Goal: Information Seeking & Learning: Learn about a topic

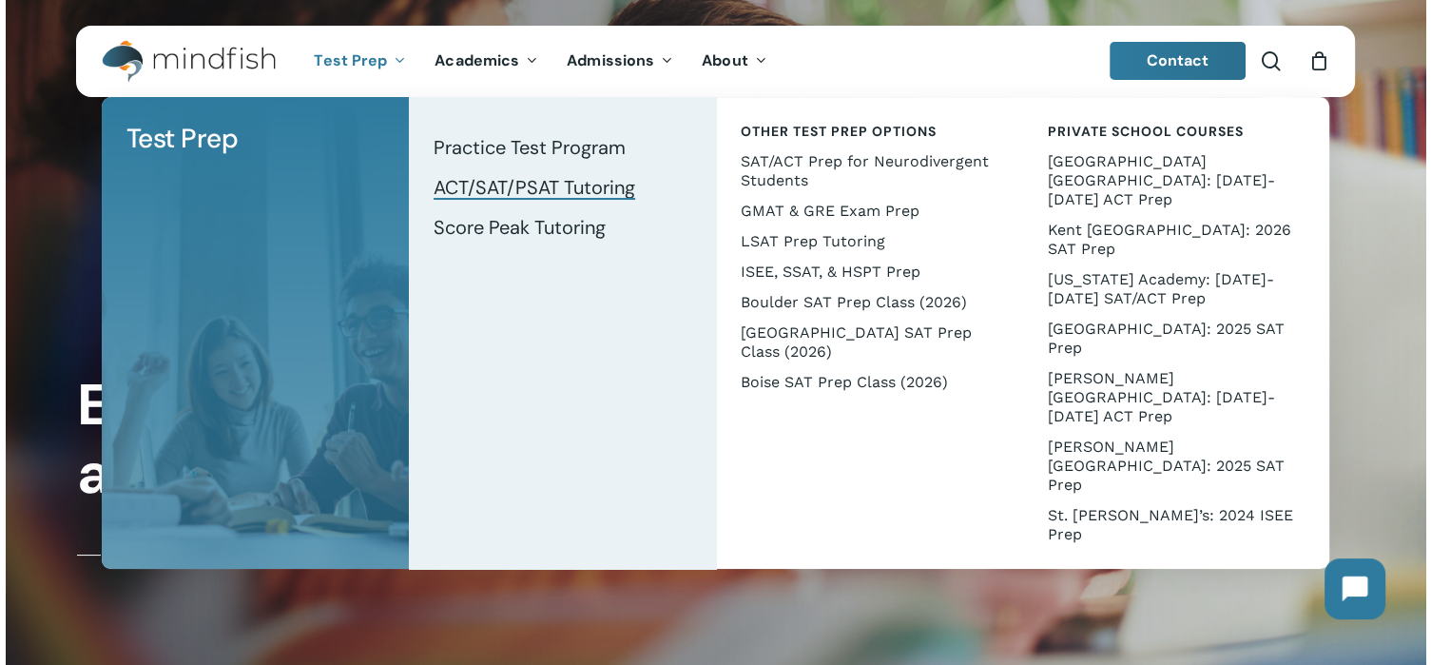
click at [493, 185] on span "ACT/SAT/PSAT Tutoring" at bounding box center [535, 187] width 202 height 25
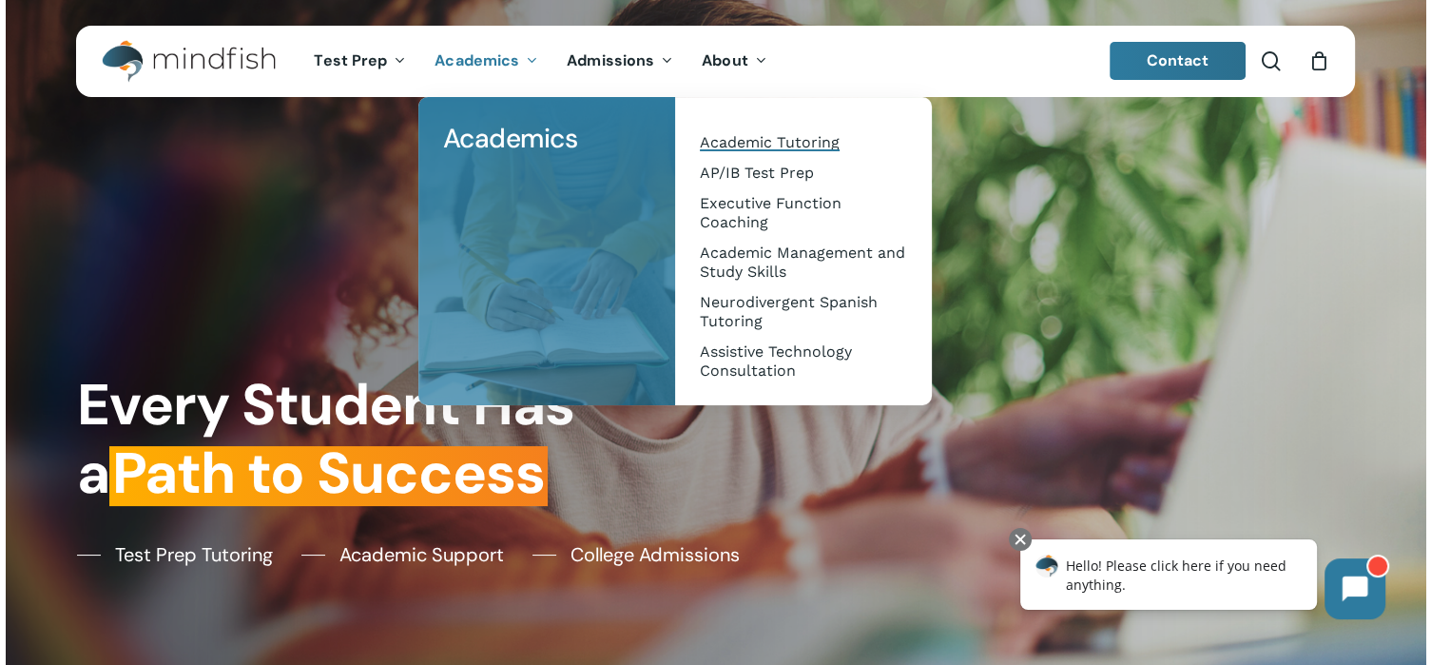
click at [793, 149] on span "Academic Tutoring" at bounding box center [770, 142] width 140 height 18
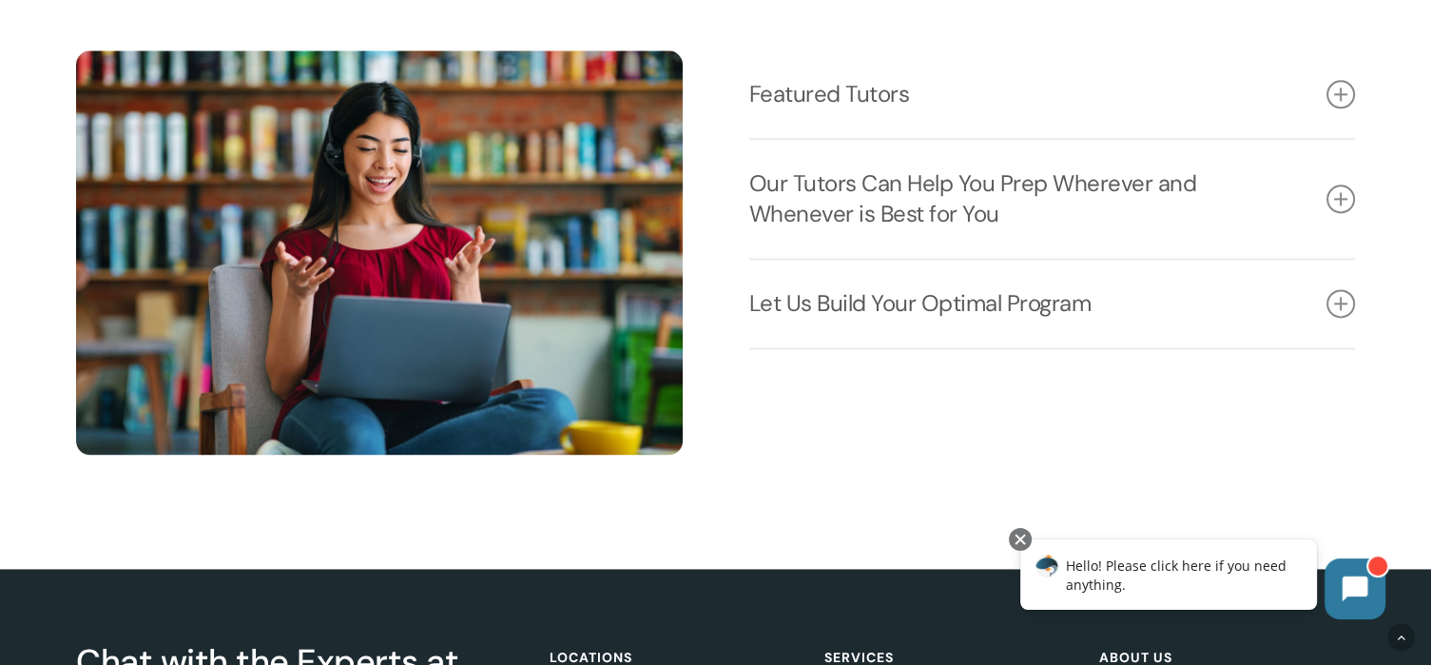
scroll to position [2377, 0]
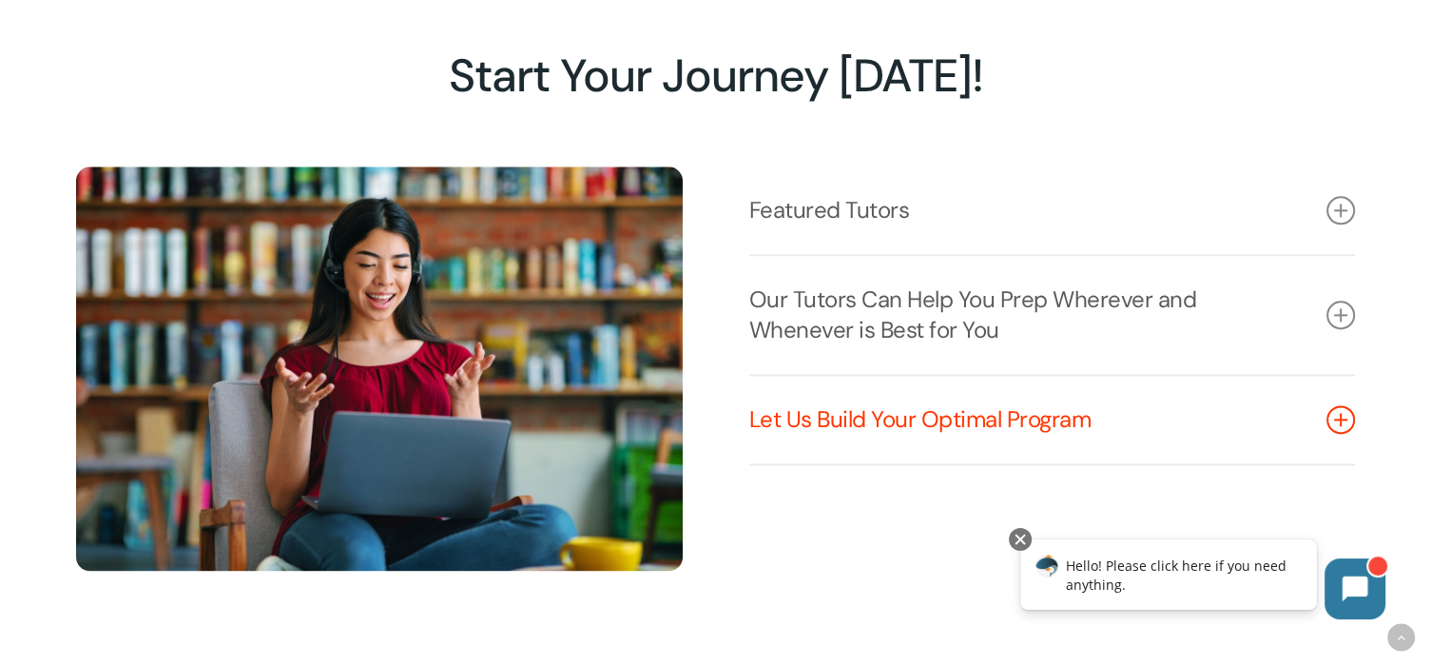
click at [1353, 429] on icon at bounding box center [1340, 419] width 29 height 29
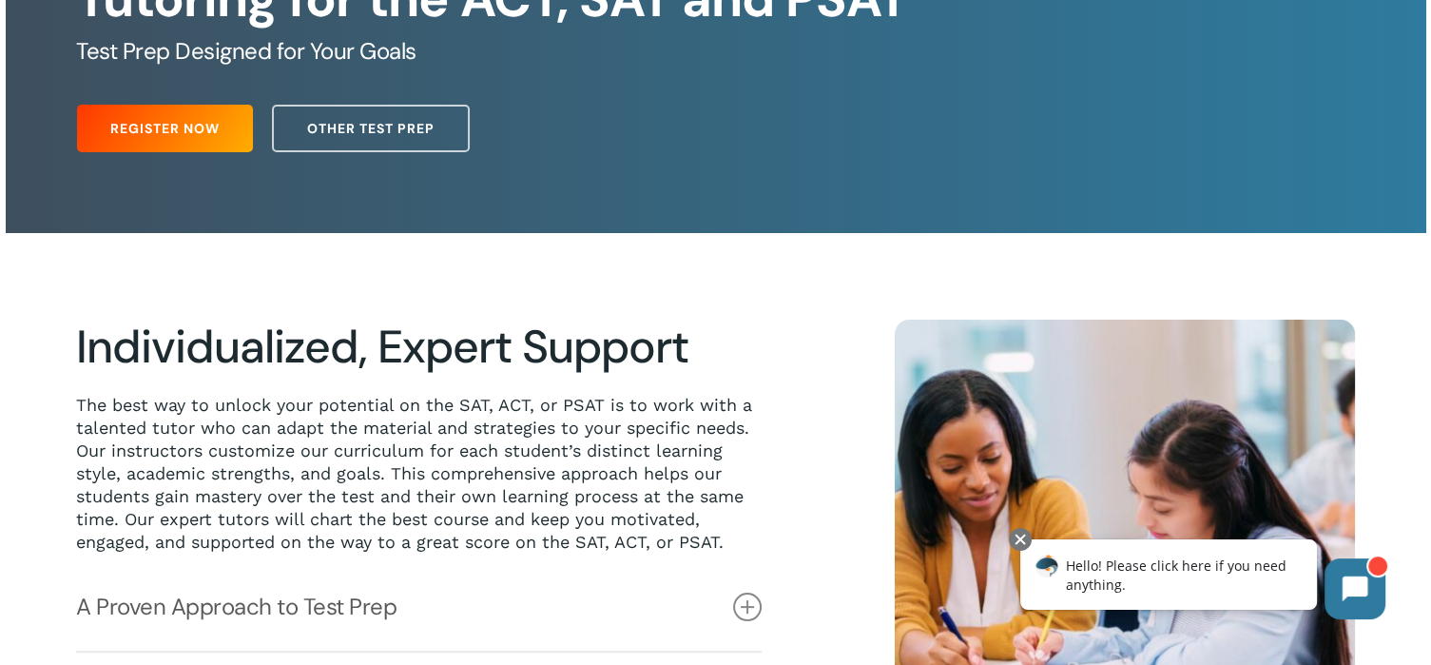
scroll to position [86, 0]
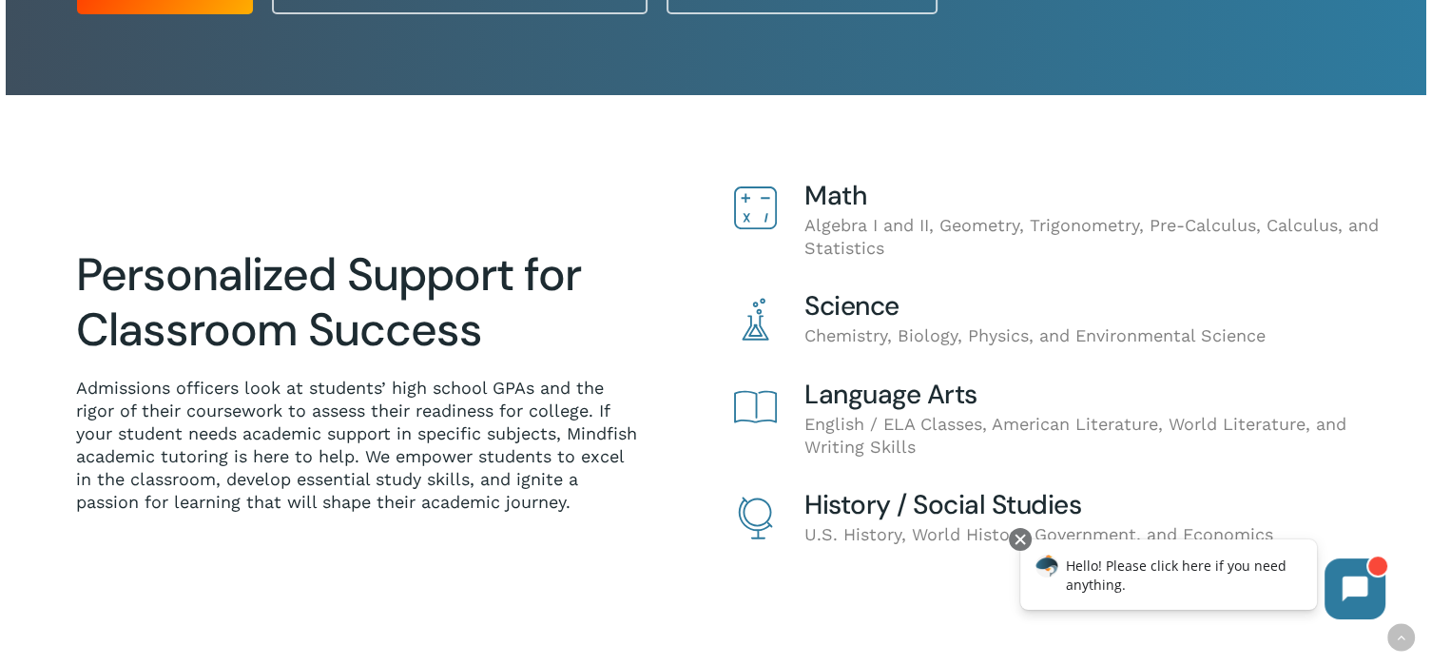
scroll to position [475, 0]
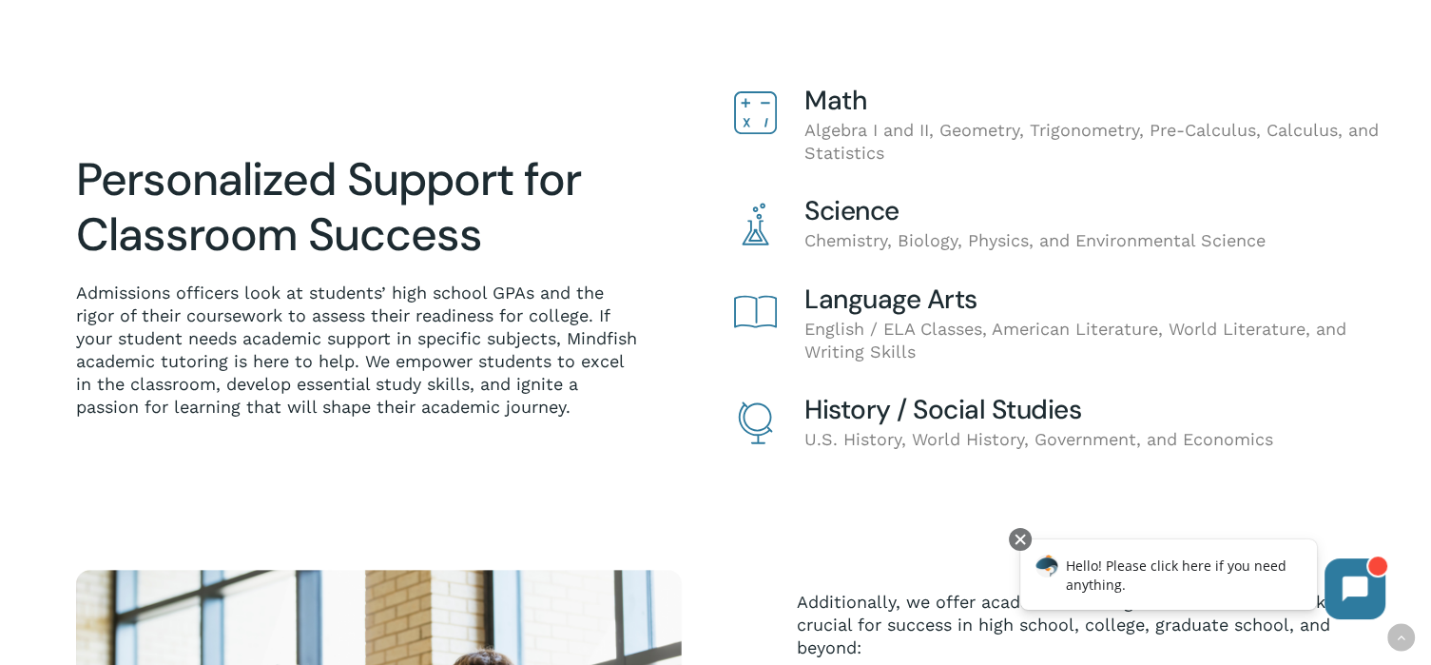
click at [757, 421] on icon at bounding box center [755, 422] width 43 height 43
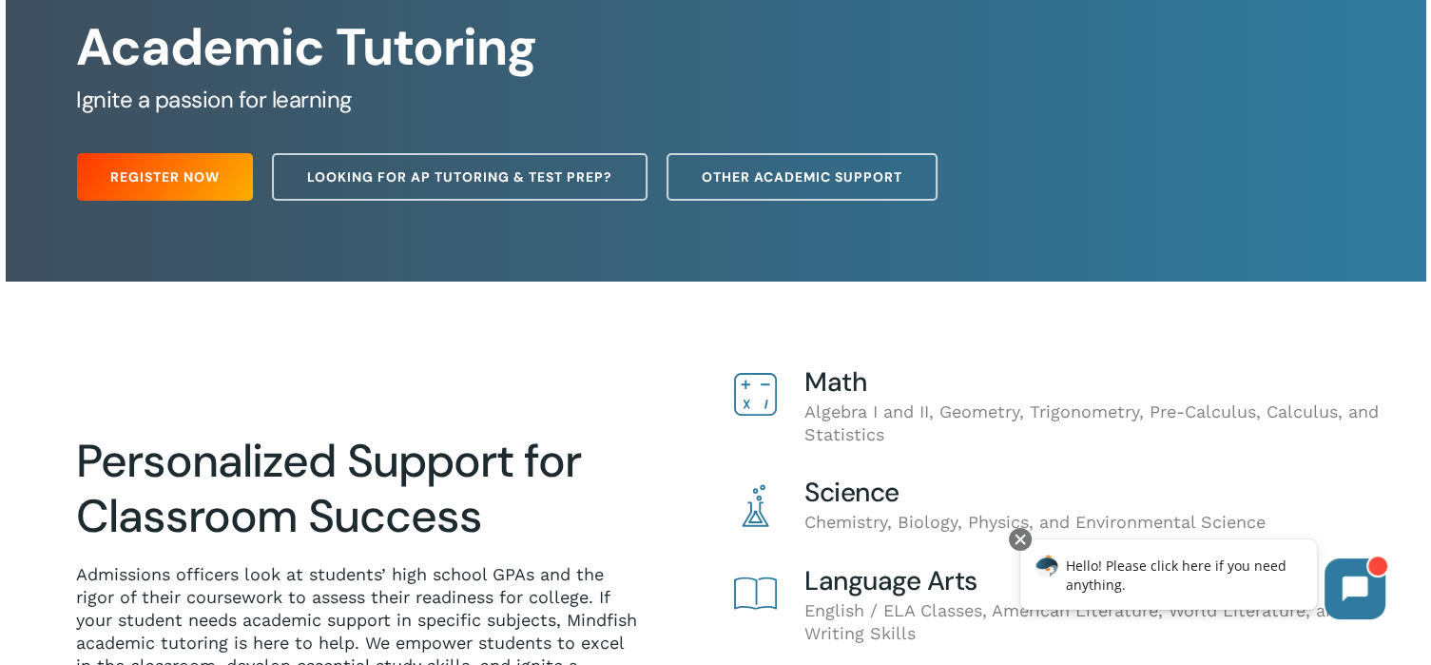
scroll to position [0, 0]
